Goal: Task Accomplishment & Management: Manage account settings

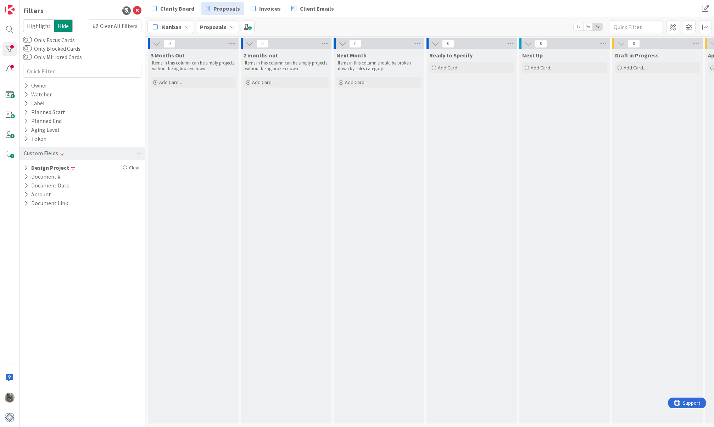
scroll to position [0, 143]
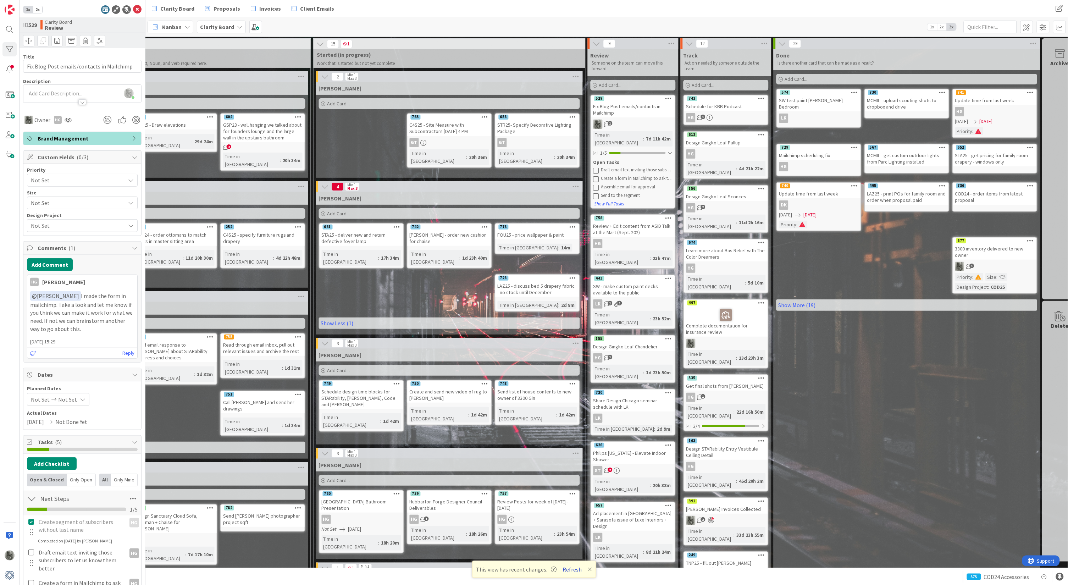
click at [571, 567] on button "Refresh" at bounding box center [572, 569] width 24 height 9
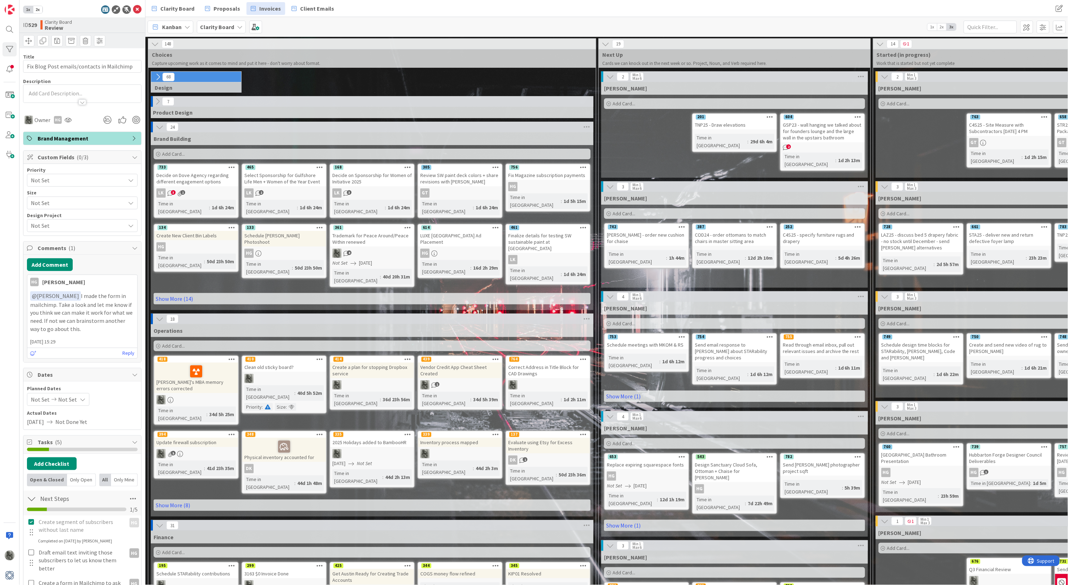
click at [269, 2] on div "Clarity Board Proposals Invoices Client Emails Clarity Board Proposals Invoices…" at bounding box center [606, 8] width 923 height 17
click at [266, 9] on span "Invoices" at bounding box center [270, 8] width 22 height 9
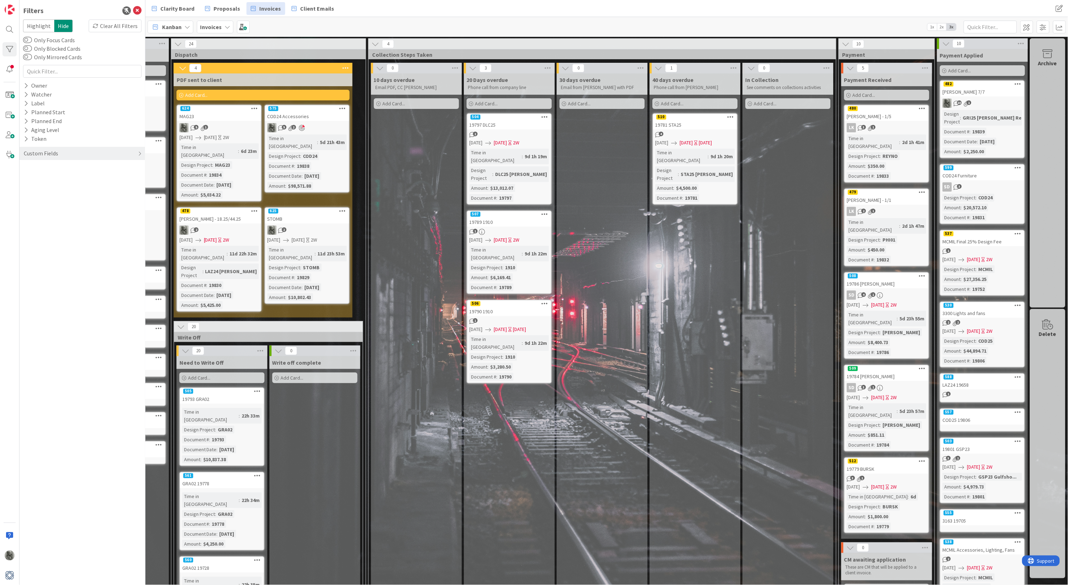
scroll to position [0, 640]
click at [221, 7] on span "Proposals" at bounding box center [227, 8] width 27 height 9
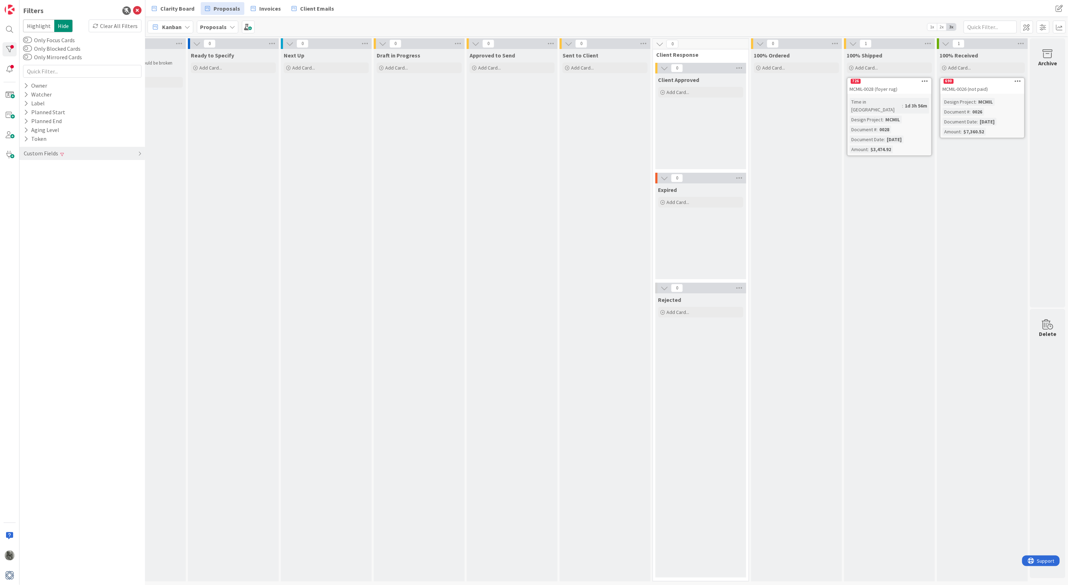
scroll to position [0, 238]
click at [114, 27] on div "Clear All Filters" at bounding box center [115, 26] width 53 height 13
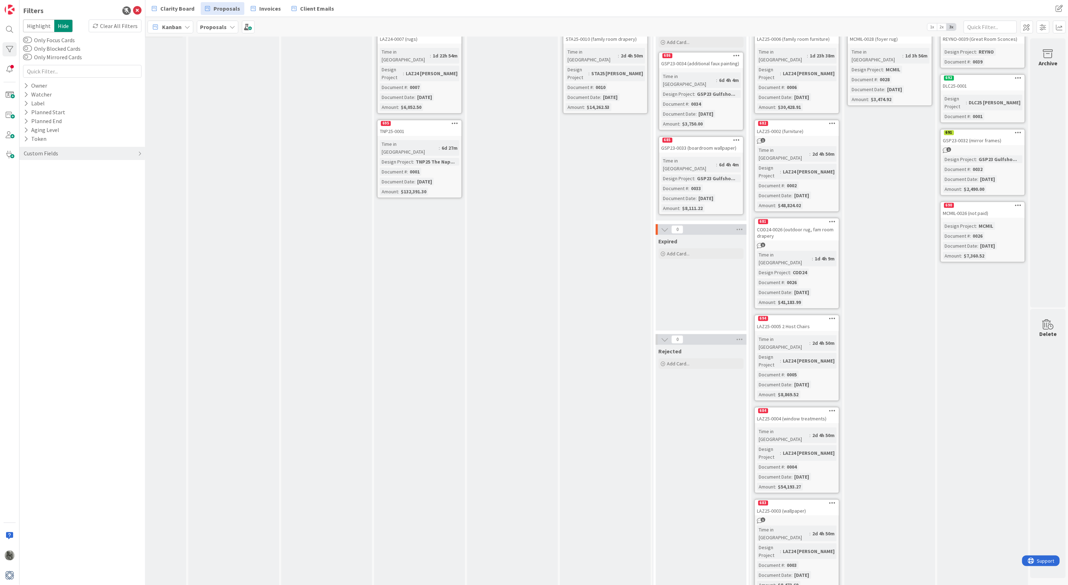
scroll to position [54, 238]
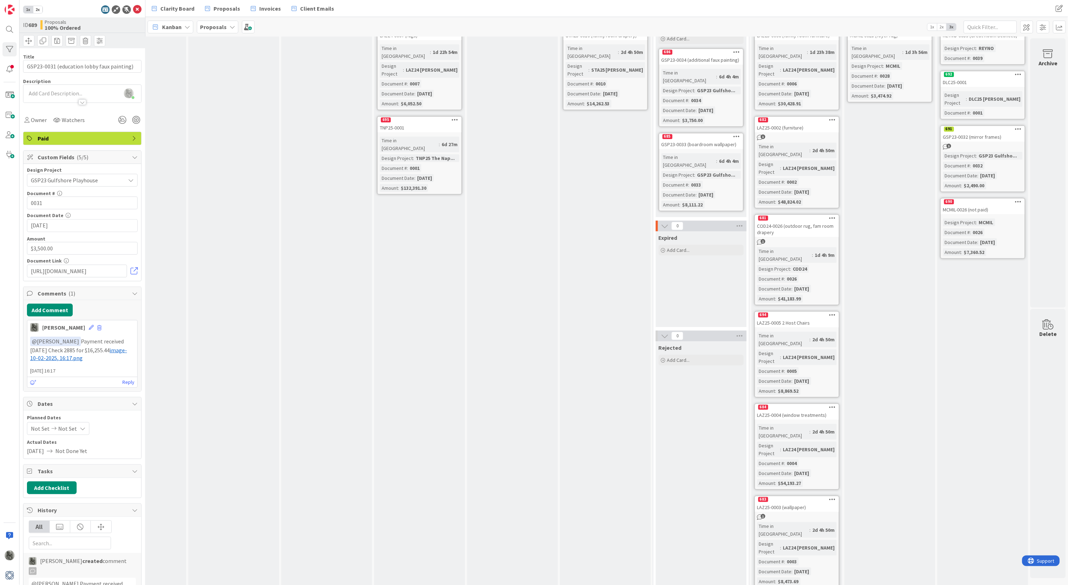
click at [119, 136] on span "Paid" at bounding box center [83, 138] width 91 height 9
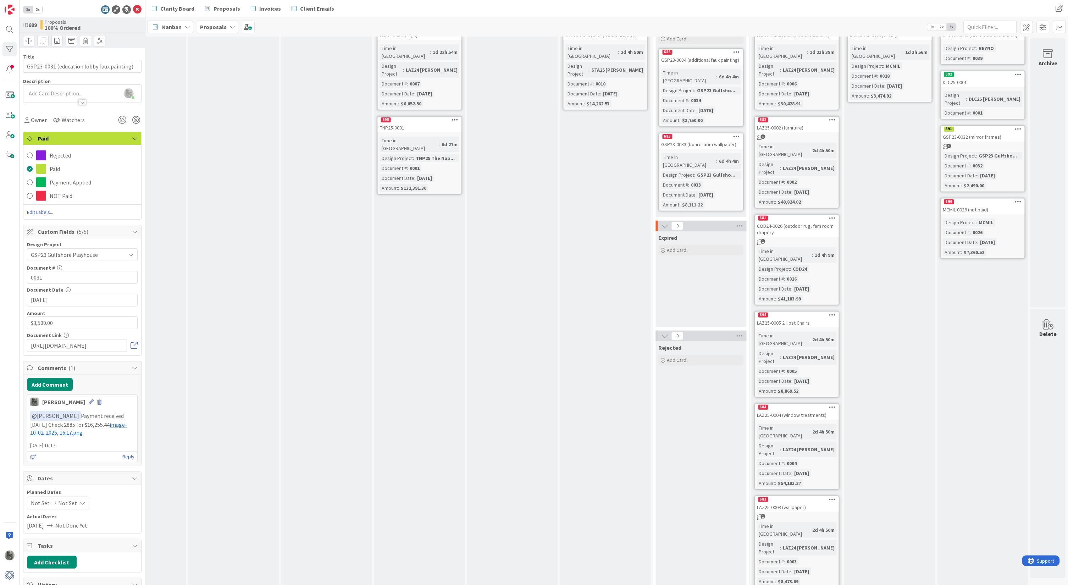
click at [119, 136] on span "Paid" at bounding box center [83, 138] width 91 height 9
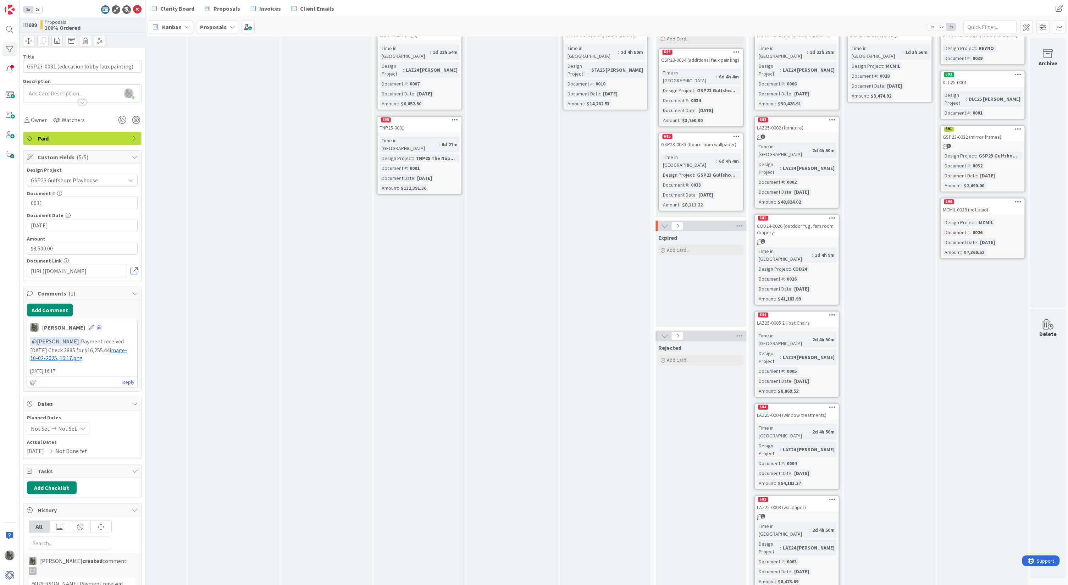
click at [135, 269] on link at bounding box center [134, 270] width 7 height 7
click at [267, 5] on span "Invoices" at bounding box center [270, 8] width 22 height 9
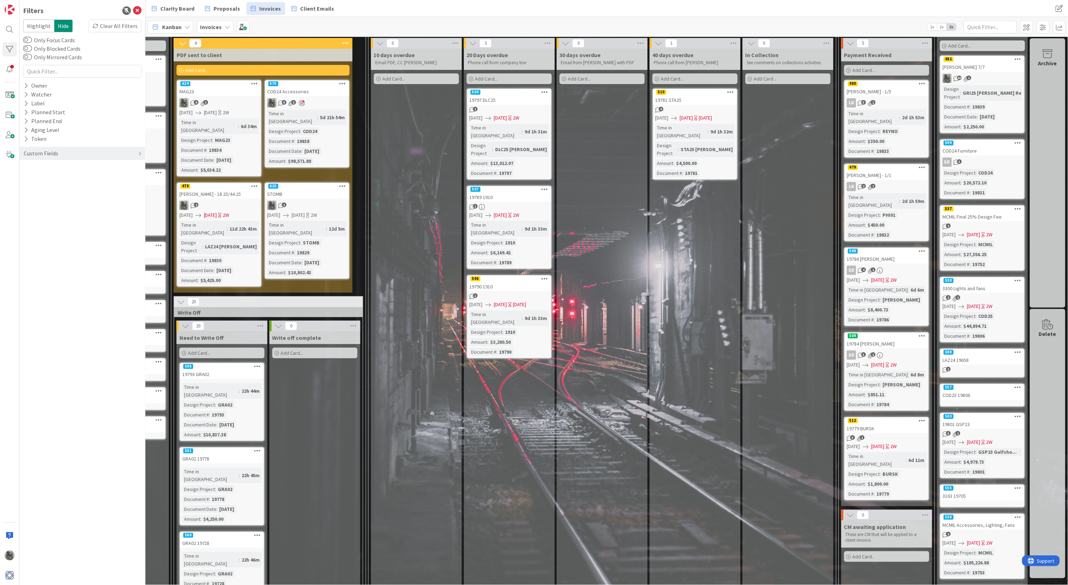
click at [511, 96] on div "19797 DLC25" at bounding box center [509, 99] width 84 height 9
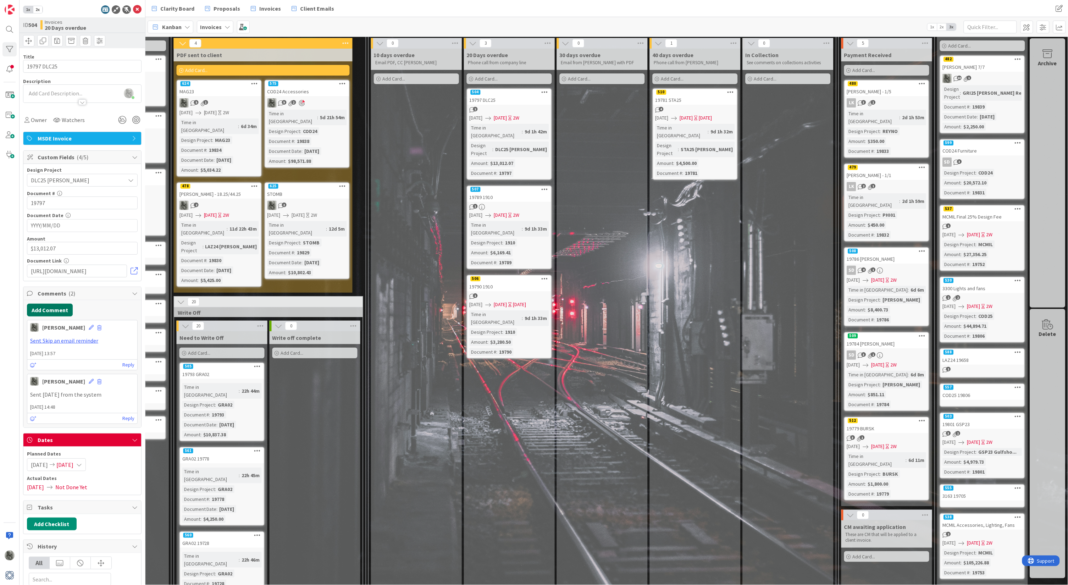
click at [44, 311] on button "Add Comment" at bounding box center [50, 310] width 46 height 13
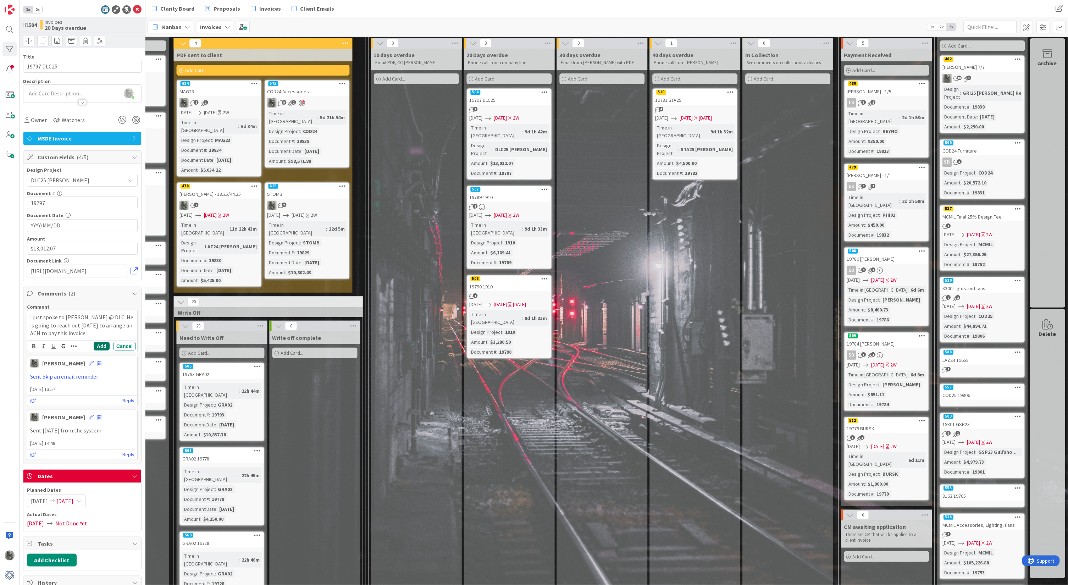
click at [98, 344] on button "Add" at bounding box center [102, 346] width 16 height 9
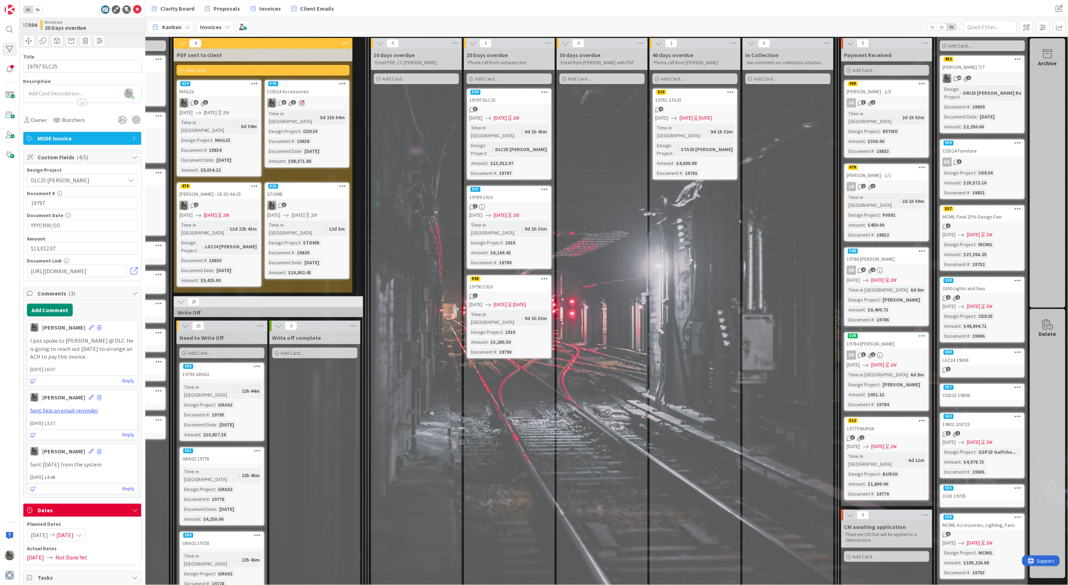
click at [523, 193] on div "19789 1910" at bounding box center [509, 197] width 84 height 9
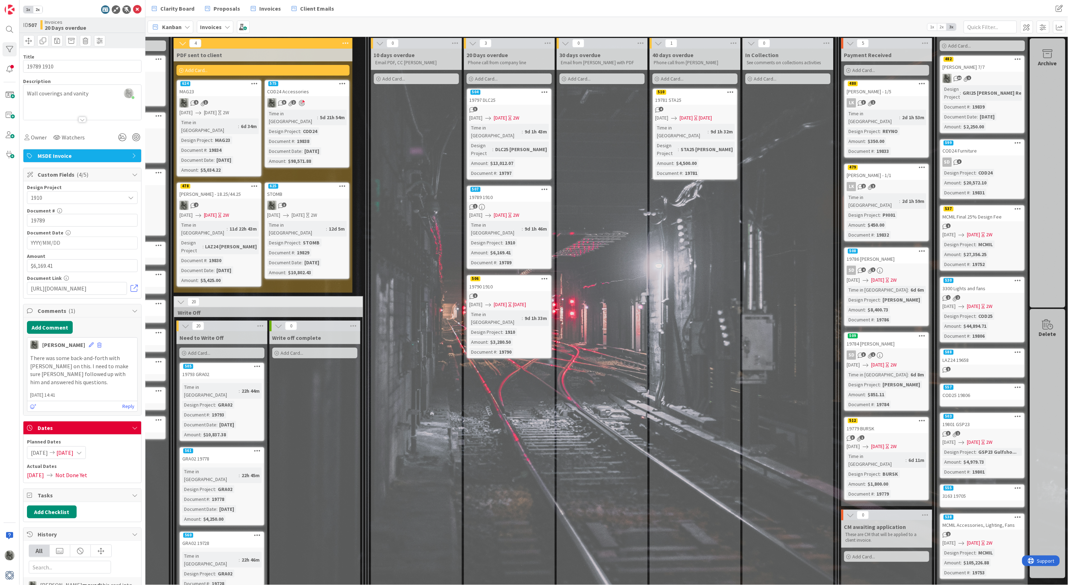
click at [509, 282] on div "19790 1910" at bounding box center [509, 286] width 84 height 9
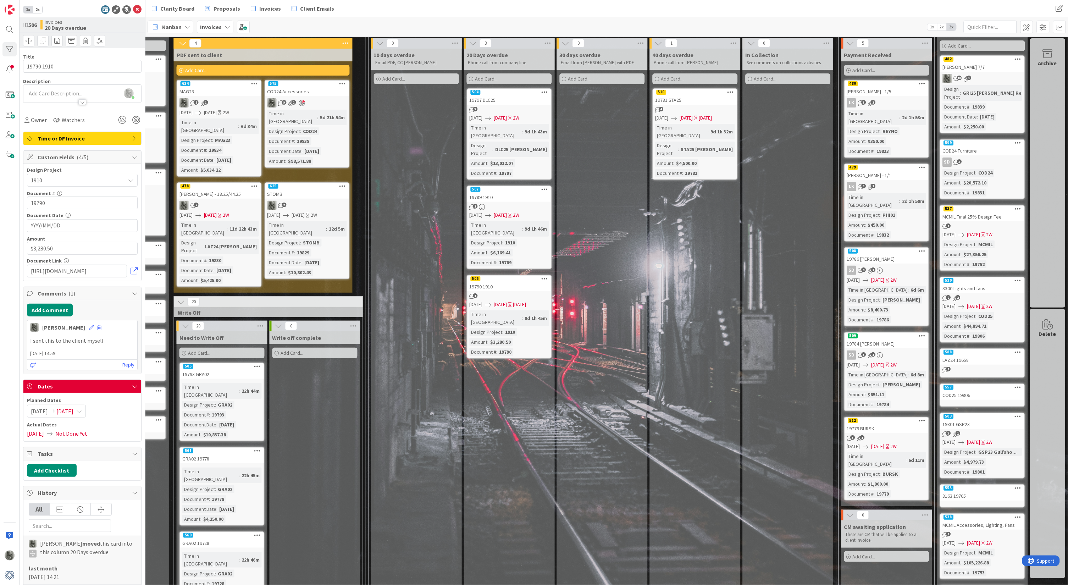
click at [514, 193] on div "19789 1910" at bounding box center [509, 197] width 84 height 9
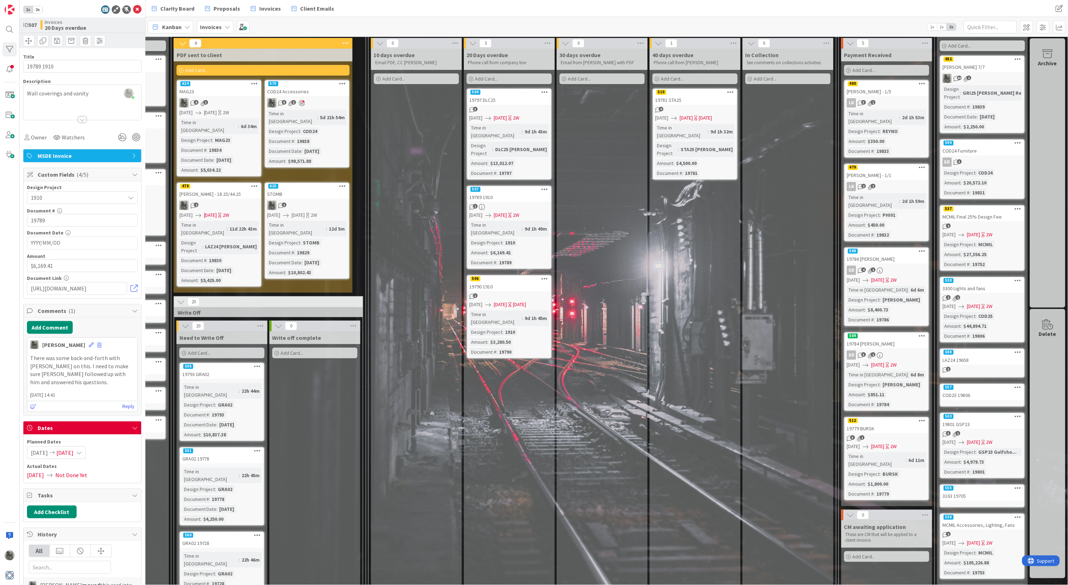
click at [504, 282] on div "19790 1910" at bounding box center [509, 286] width 84 height 9
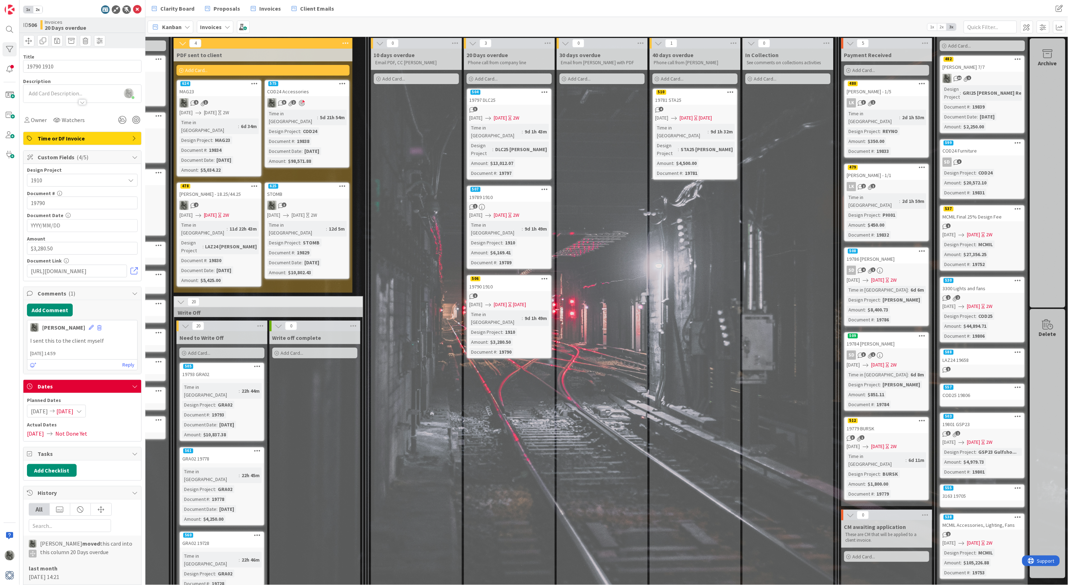
click at [508, 276] on div "506" at bounding box center [509, 279] width 84 height 6
drag, startPoint x: 43, startPoint y: 65, endPoint x: 15, endPoint y: 65, distance: 27.7
click at [15, 65] on div "1x 2x ID 506 Invoices 20 Days overdue Title 10 / 128 19790 1910 Description Phi…" at bounding box center [72, 292] width 145 height 585
click at [44, 65] on input "1910" at bounding box center [82, 66] width 118 height 13
type input "1"
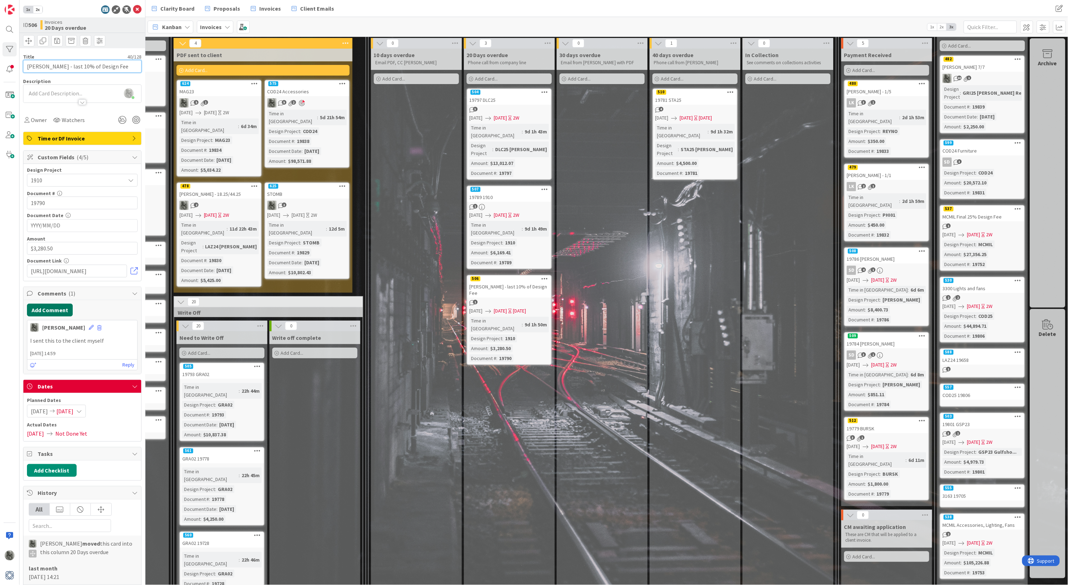
type input "Edward Brinkman - last 10% of Design Fee"
click at [49, 308] on button "Add Comment" at bounding box center [50, 310] width 46 height 13
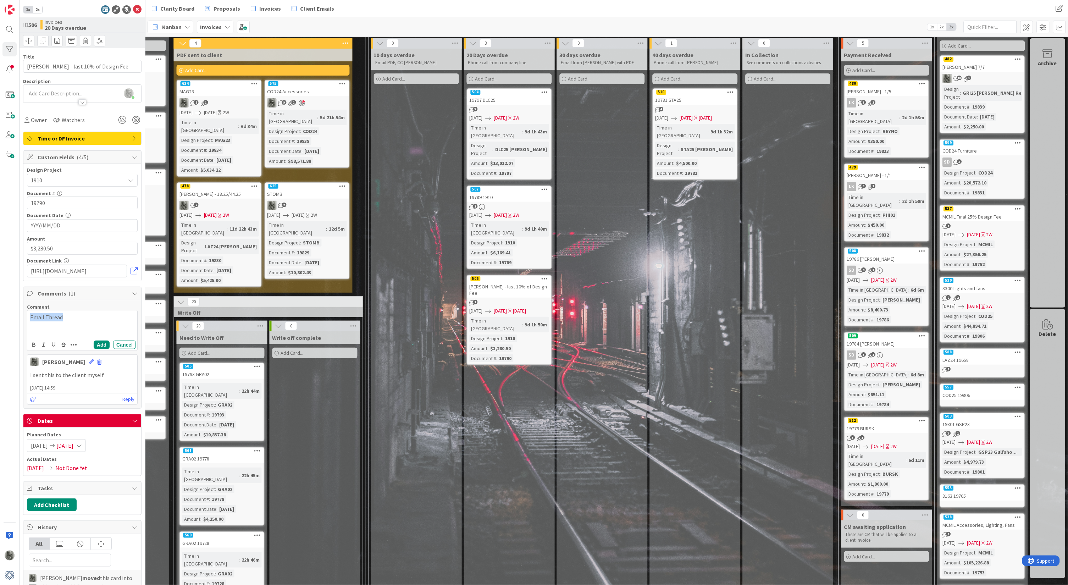
drag, startPoint x: 72, startPoint y: 316, endPoint x: -12, endPoint y: 309, distance: 84.7
click at [0, 309] on html "1x 2x ID 506 Invoices 20 Days overdue Title 40 / 128 Edward Brinkman - last 10%…" at bounding box center [534, 292] width 1068 height 585
click at [74, 343] on icon "button" at bounding box center [74, 344] width 6 height 7
click at [88, 357] on icon "button" at bounding box center [89, 358] width 2 height 2
paste input "https://mail.google.com/mail/u/0/#search/office%40exyzeellc.com/FMfcgzQcpdgbCVJ…"
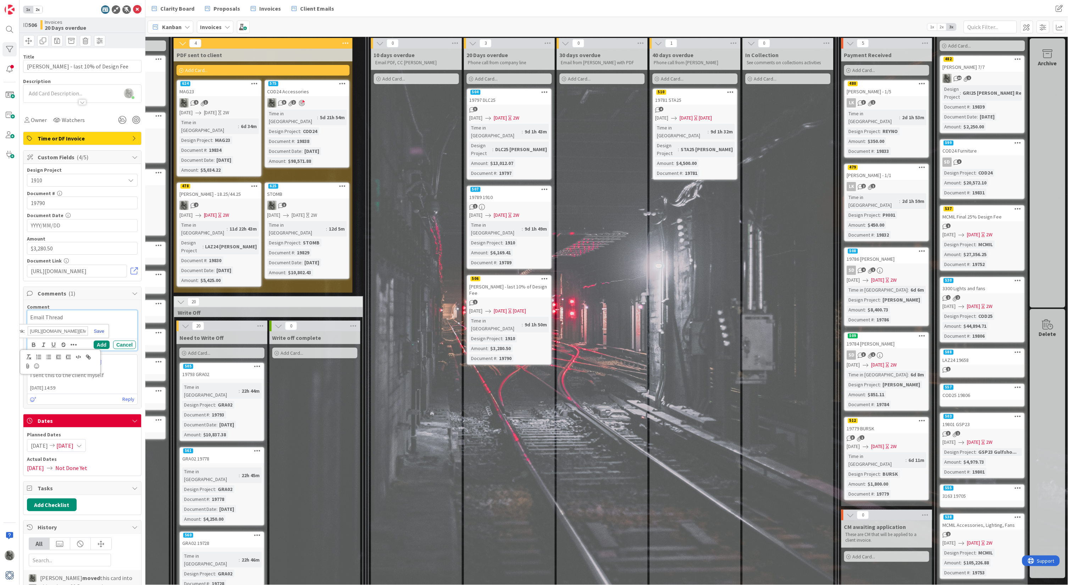
type input "https://mail.google.com/mail/u/0/#search/office%40exyzeellc.com/FMfcgzQcpdgbCVJ…"
click at [98, 328] on link at bounding box center [96, 330] width 16 height 5
click at [100, 344] on button "Add" at bounding box center [102, 345] width 16 height 9
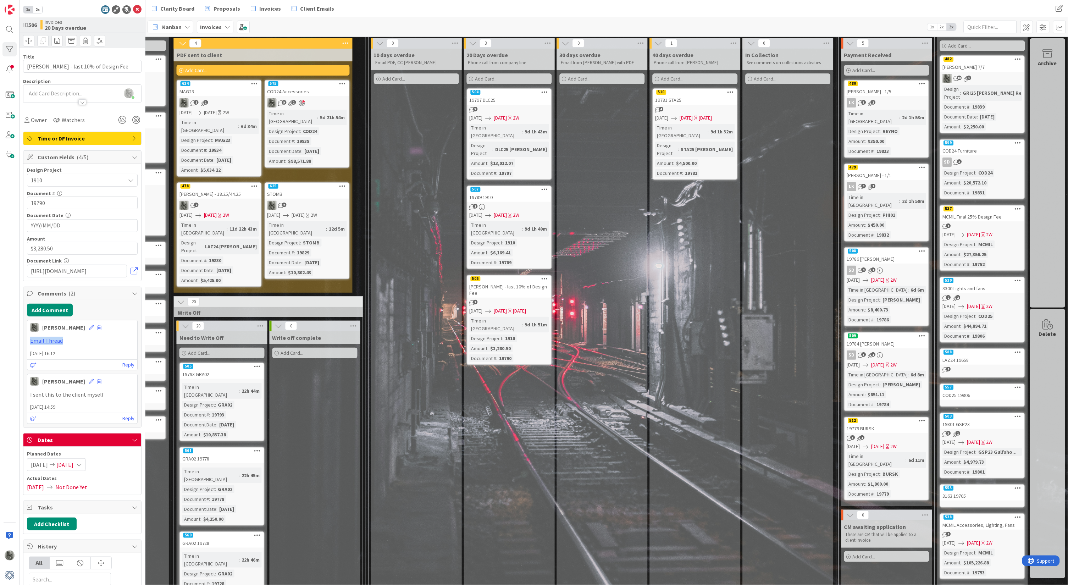
drag, startPoint x: 72, startPoint y: 341, endPoint x: 25, endPoint y: 336, distance: 47.4
click at [25, 336] on div "Add Comment Philip Allen 2025 October 08 16:12 Email Thread 2025 October 08 16:…" at bounding box center [82, 363] width 118 height 127
copy link "Email Thread"
click at [506, 193] on div "19789 1910" at bounding box center [509, 197] width 84 height 9
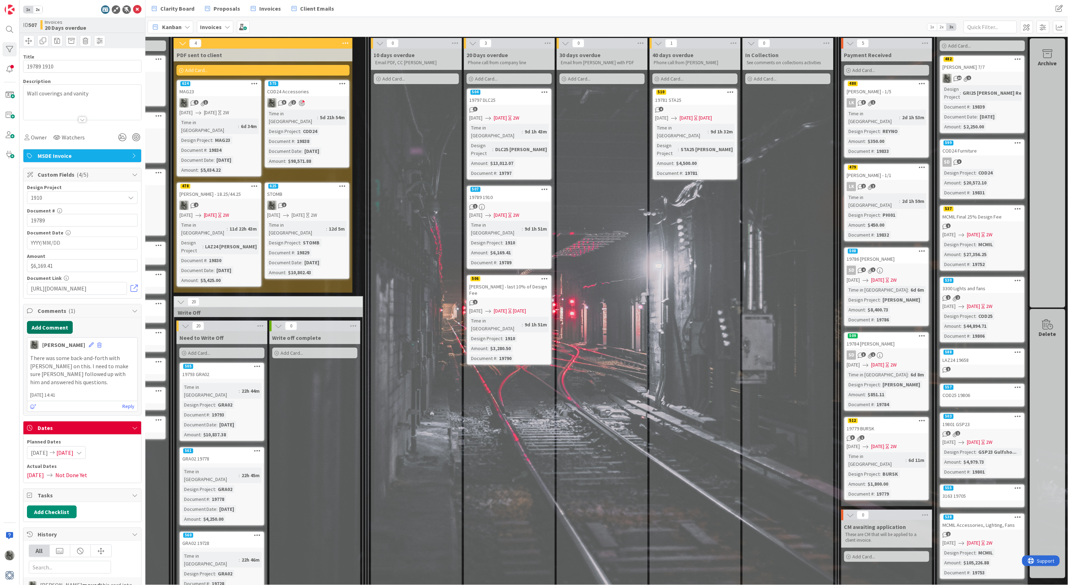
click at [46, 325] on button "Add Comment" at bounding box center [50, 327] width 46 height 13
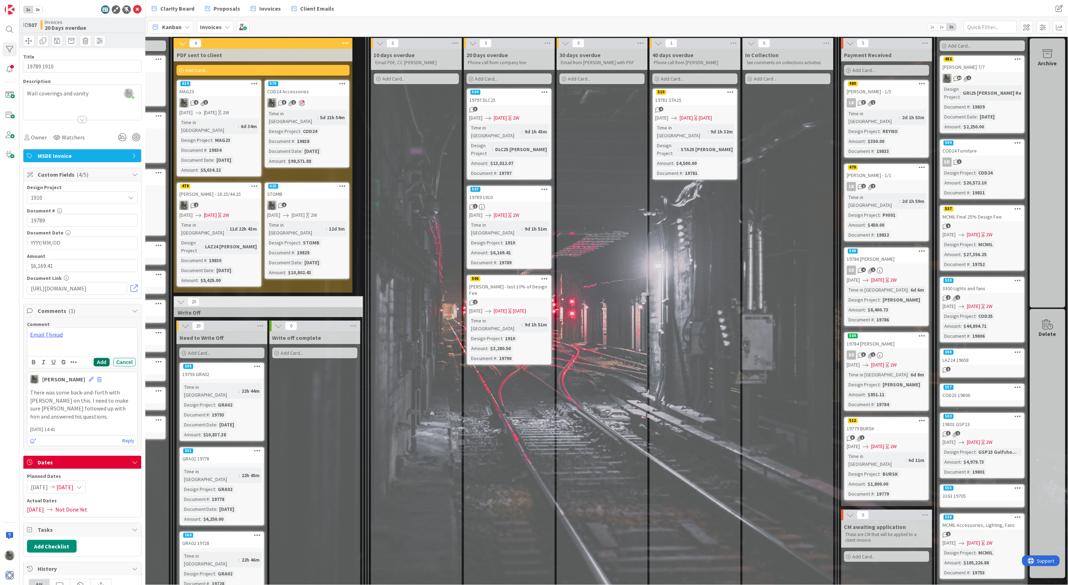
click at [106, 361] on button "Add" at bounding box center [102, 362] width 16 height 9
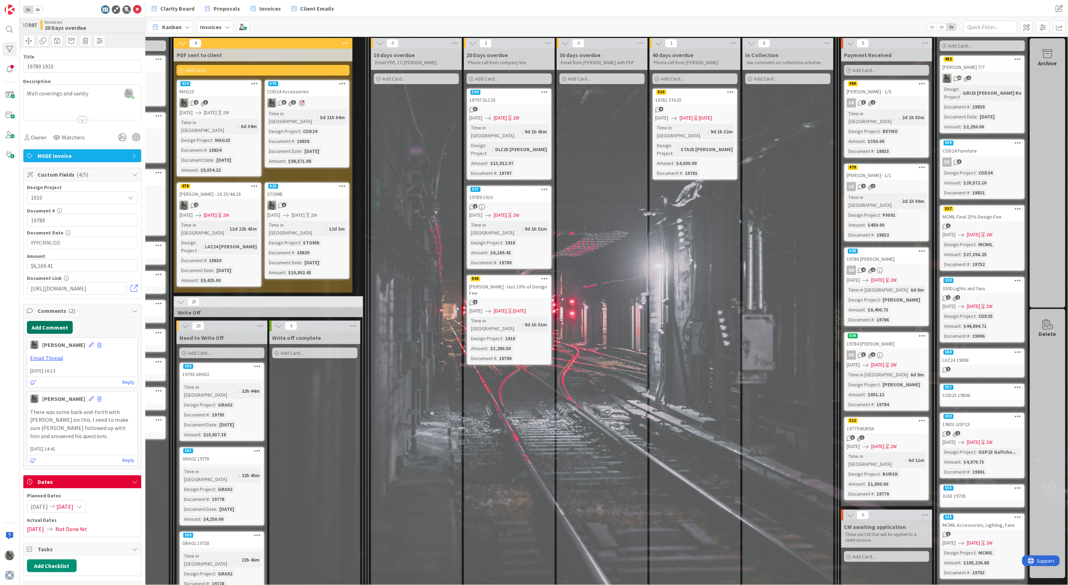
click at [49, 325] on button "Add Comment" at bounding box center [50, 327] width 46 height 13
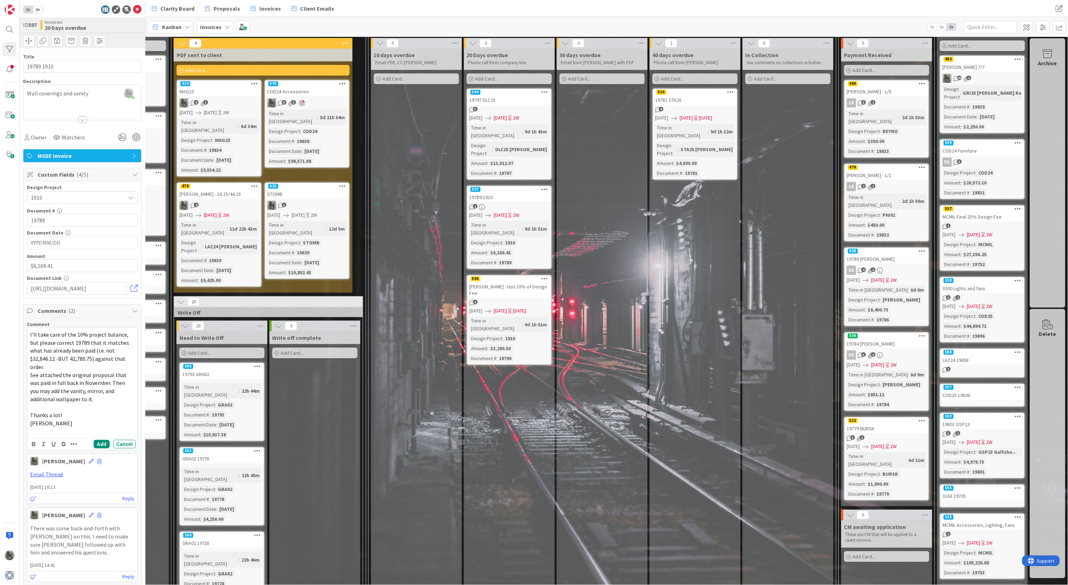
click at [30, 333] on span "I’ll take care of the 10% project balance, but please correct 19789 that it mat…" at bounding box center [80, 350] width 100 height 39
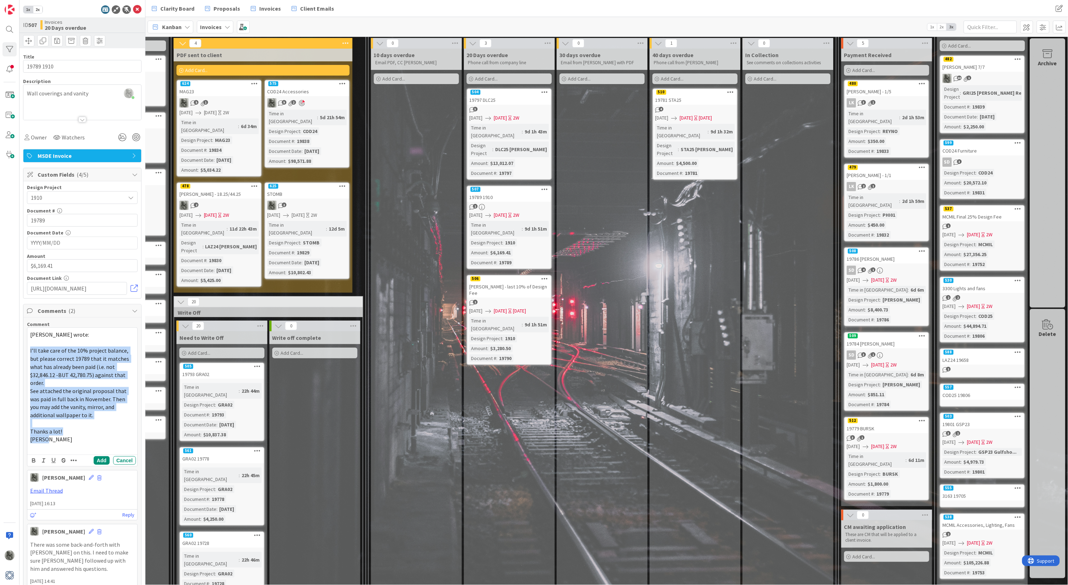
drag, startPoint x: 58, startPoint y: 429, endPoint x: 17, endPoint y: 346, distance: 92.5
click at [17, 346] on div "1x 2x ID 507 Invoices 20 Days overdue Title 10 / 128 19789 1910 Description Phi…" at bounding box center [72, 292] width 145 height 585
click at [74, 457] on icon "button" at bounding box center [74, 460] width 6 height 7
click at [67, 469] on icon "button" at bounding box center [68, 472] width 6 height 6
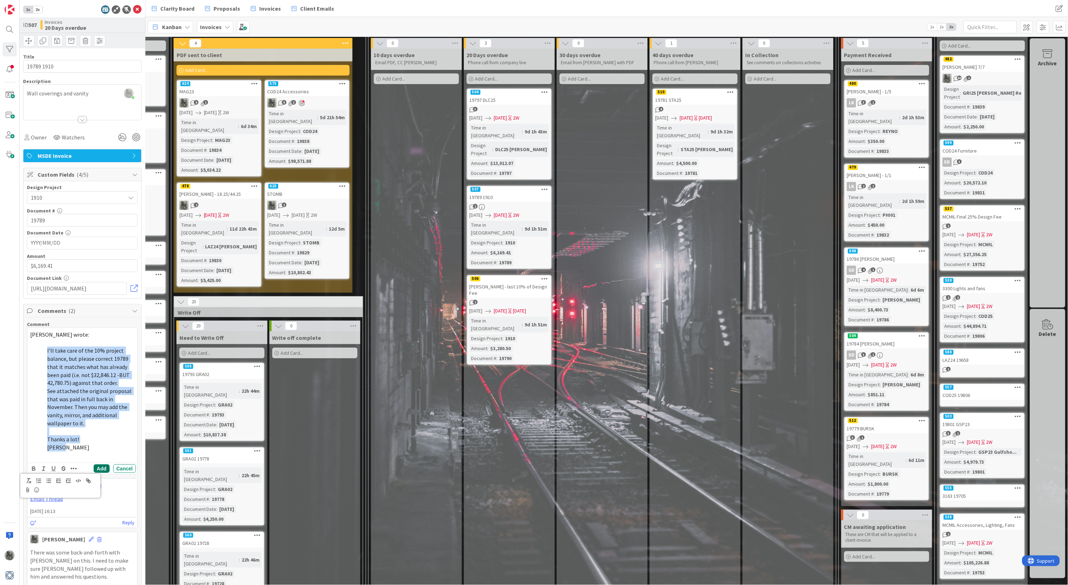
click at [102, 465] on button "Add" at bounding box center [102, 468] width 16 height 9
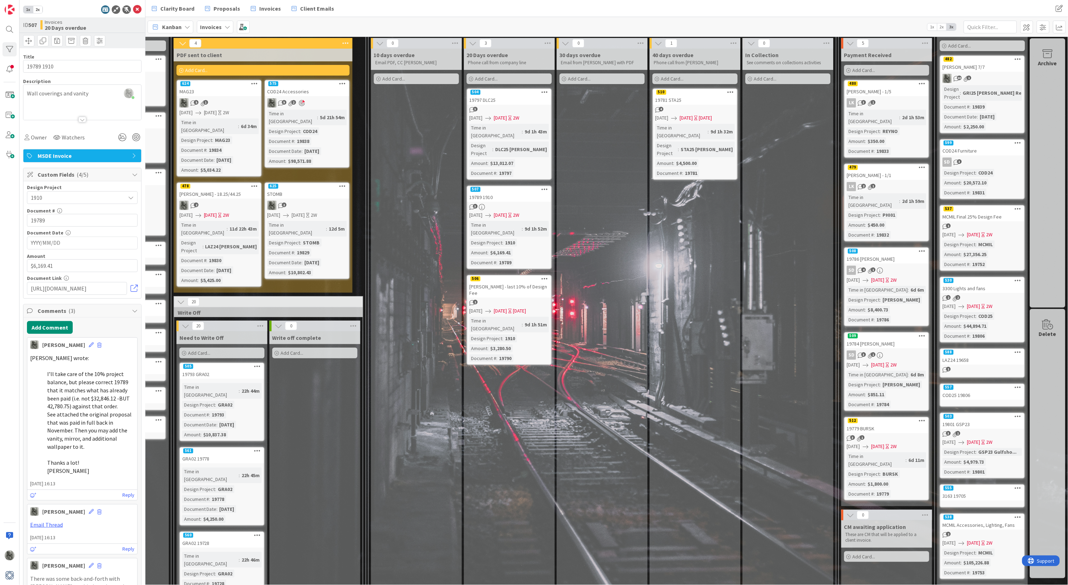
click at [75, 413] on span "See attached the original proposal that was paid in full back in November. Then…" at bounding box center [89, 430] width 85 height 39
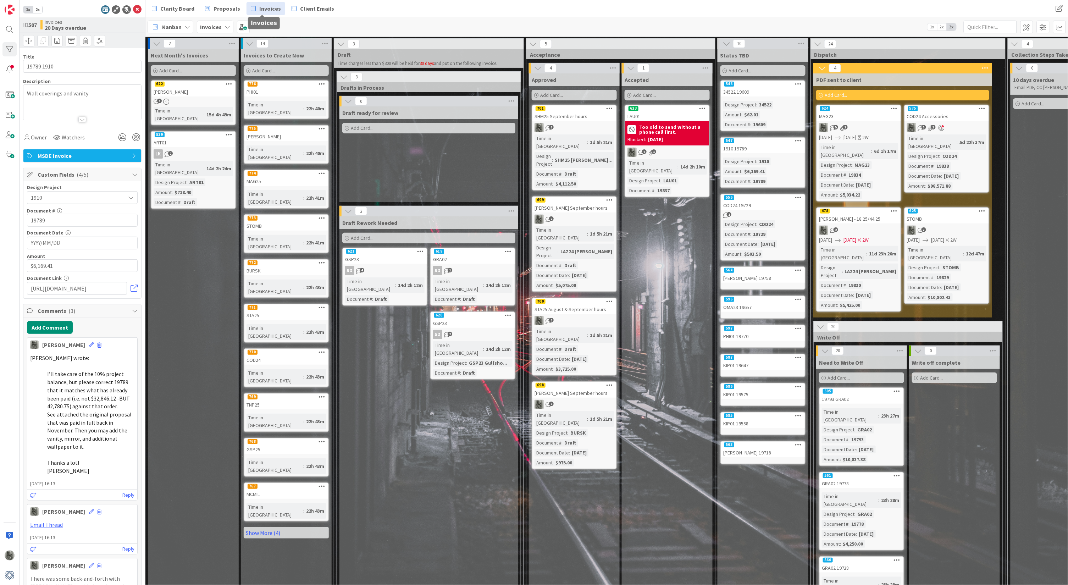
click at [269, 5] on span "Invoices" at bounding box center [270, 8] width 22 height 9
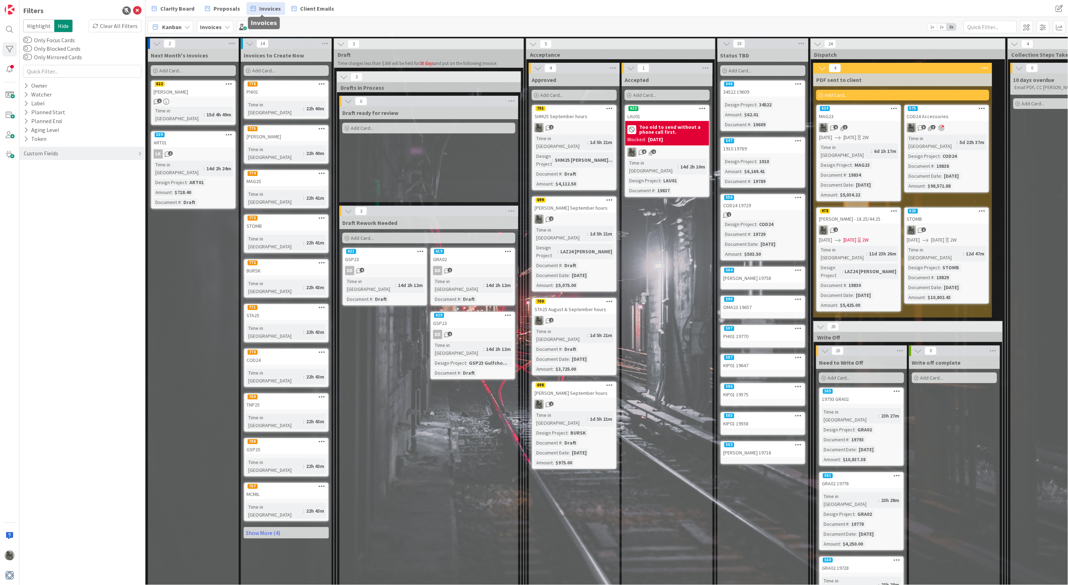
click at [266, 7] on span "Invoices" at bounding box center [270, 8] width 22 height 9
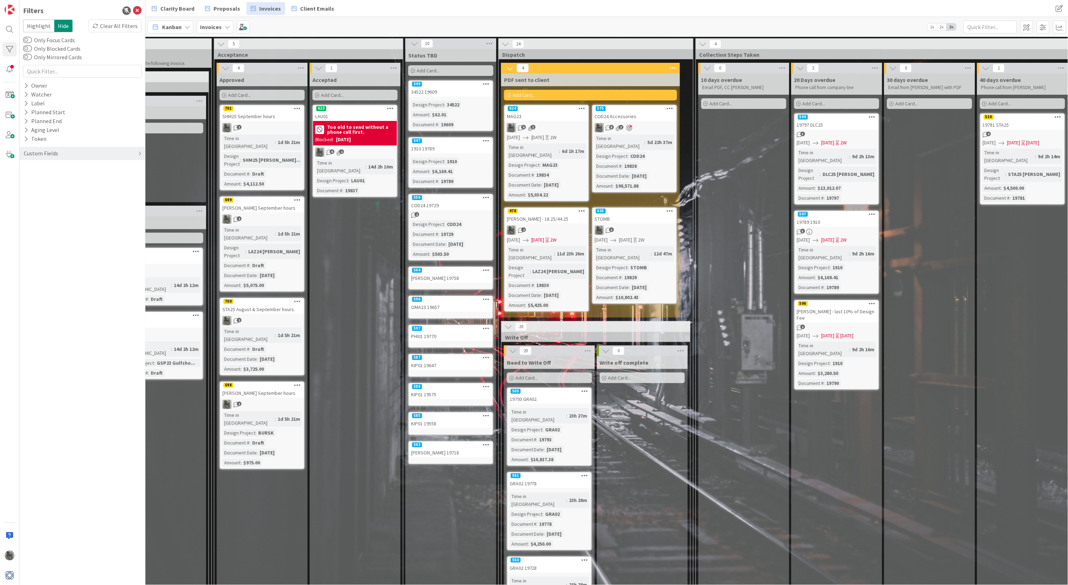
scroll to position [0, 315]
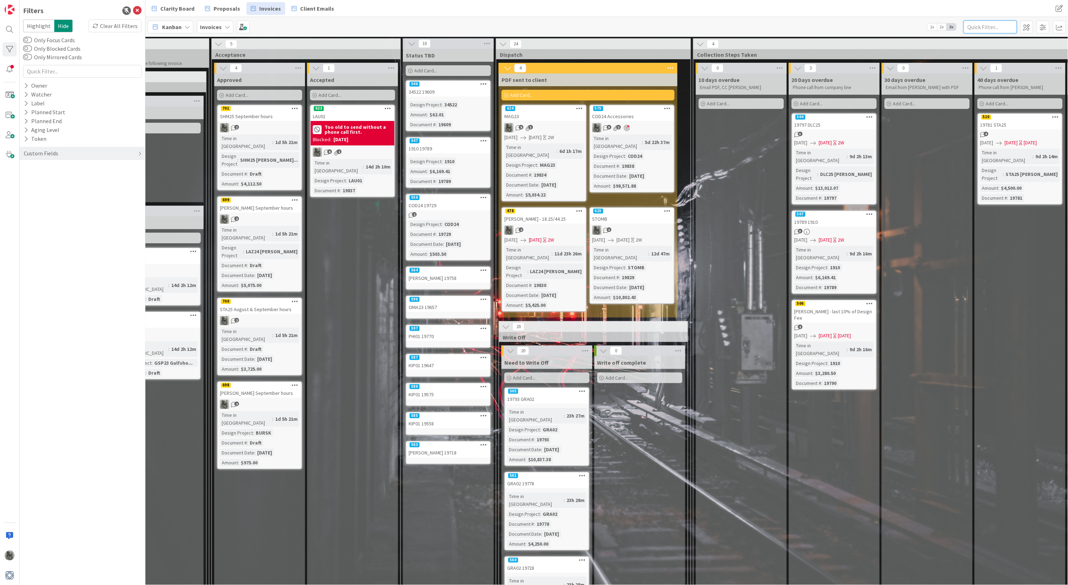
click at [987, 25] on input "text" at bounding box center [990, 27] width 53 height 13
type input "1910"
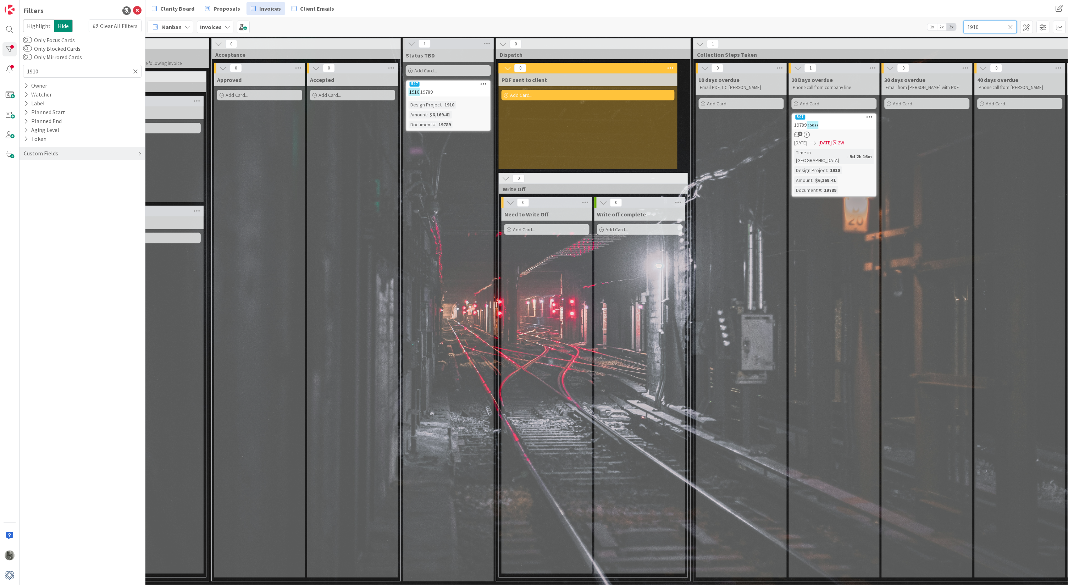
drag, startPoint x: 982, startPoint y: 24, endPoint x: 943, endPoint y: 24, distance: 39.0
click at [943, 24] on div "Kanban Invoices 1x 2x 3x 1910" at bounding box center [606, 27] width 923 height 20
type input "19789"
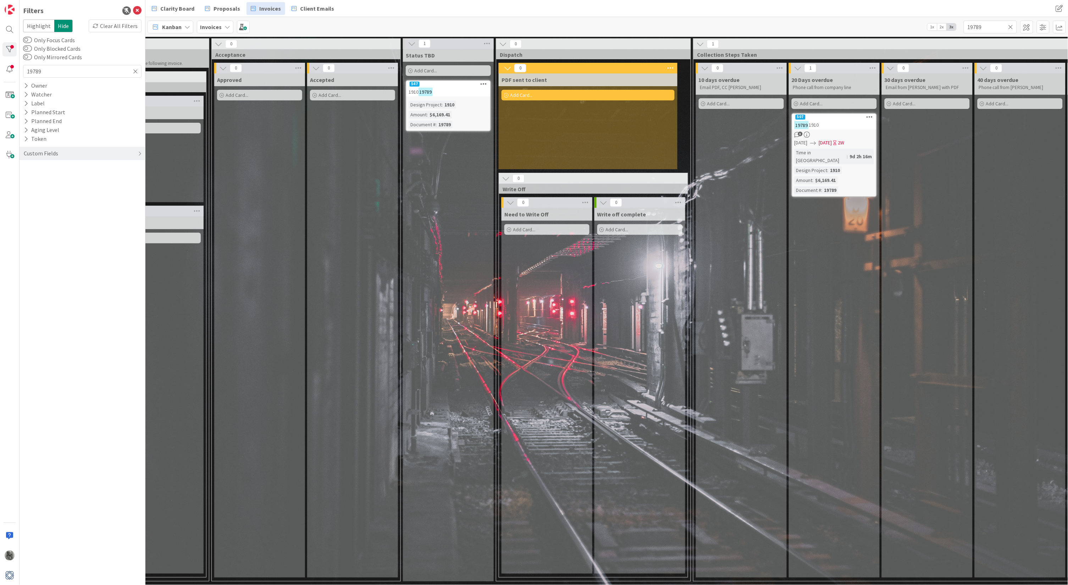
click at [483, 82] on icon at bounding box center [484, 83] width 7 height 5
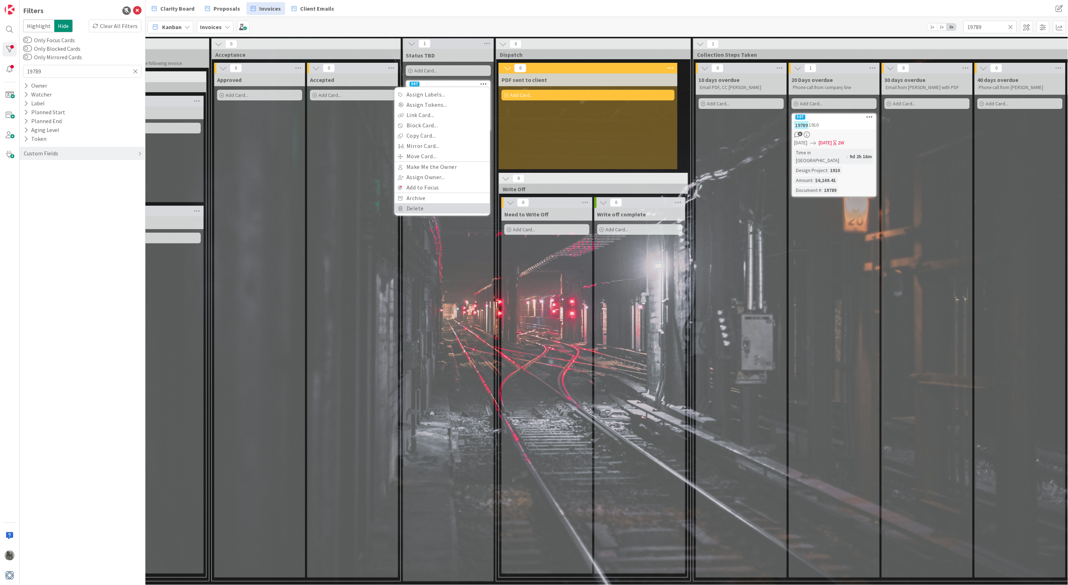
click at [416, 207] on link "Delete" at bounding box center [442, 208] width 96 height 10
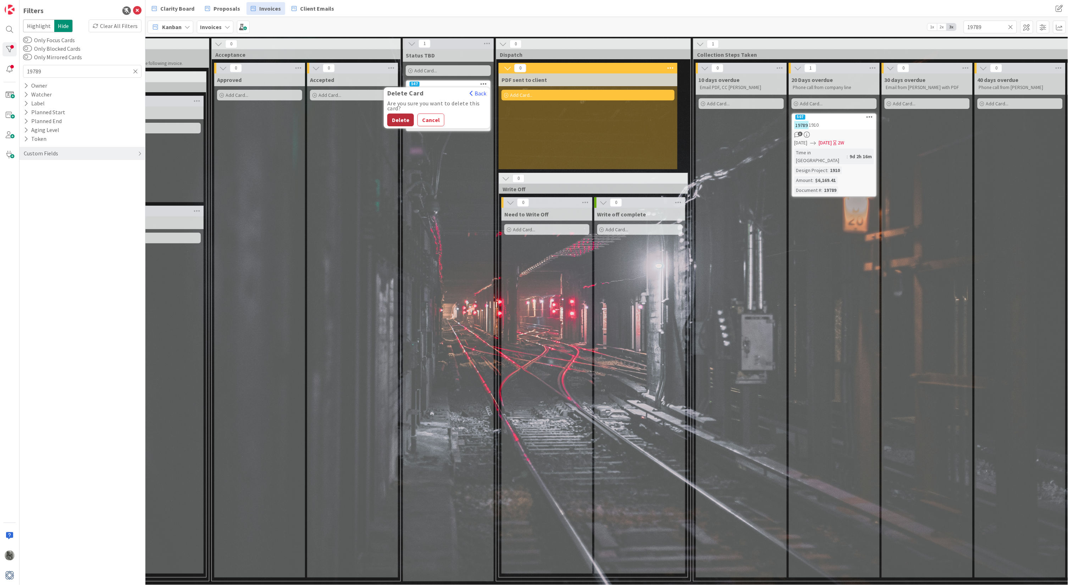
click at [402, 122] on button "Delete" at bounding box center [400, 120] width 27 height 13
click at [1012, 26] on icon at bounding box center [1010, 27] width 5 height 6
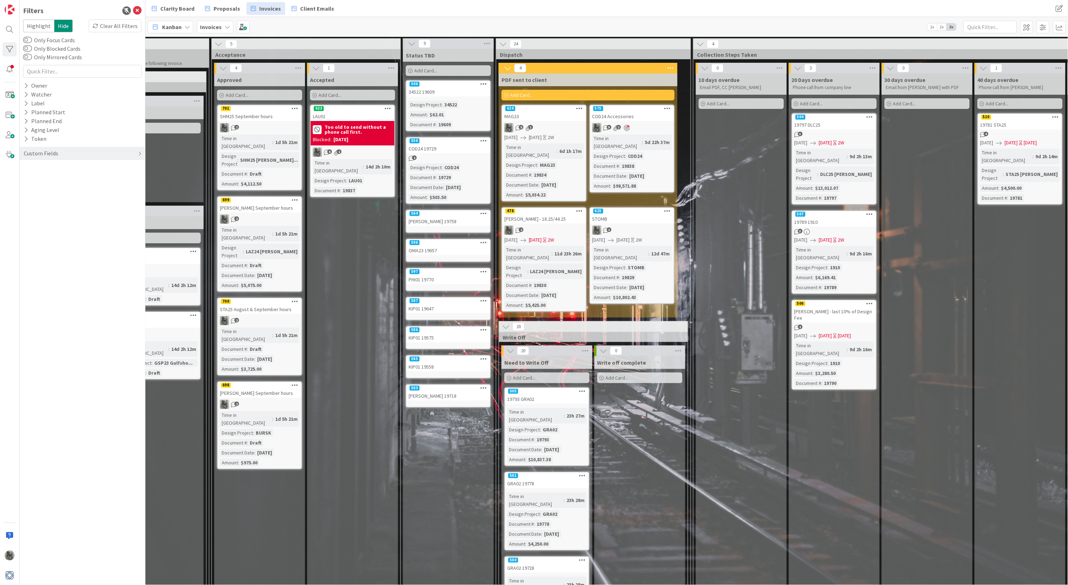
click at [833, 211] on div "507" at bounding box center [834, 214] width 84 height 6
